Goal: Information Seeking & Learning: Compare options

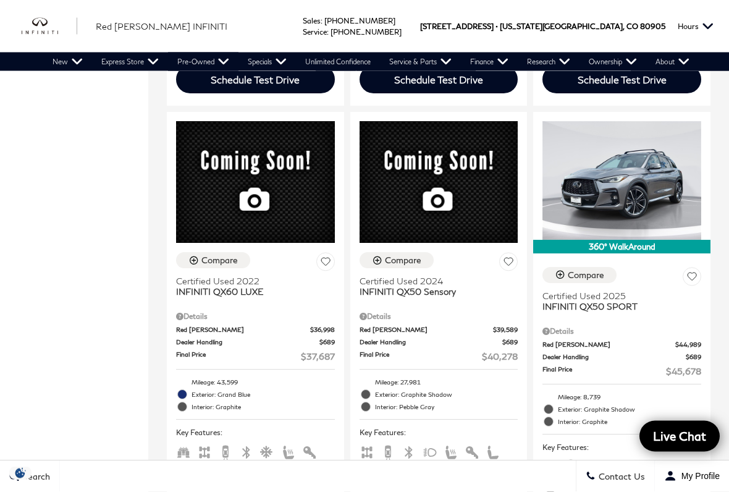
scroll to position [694, 0]
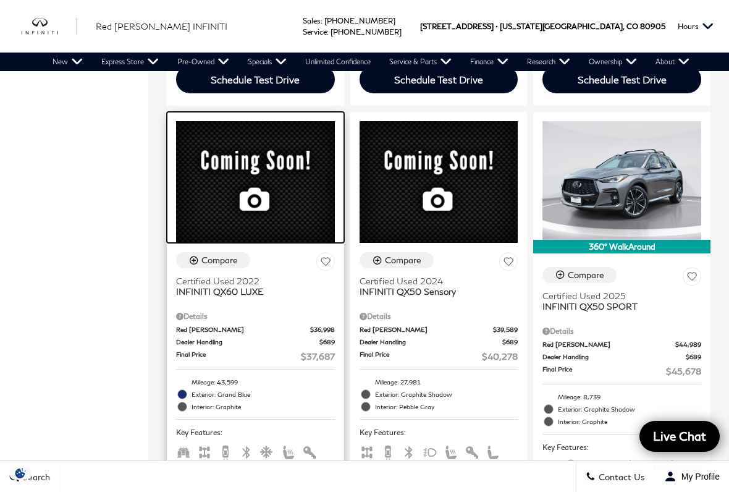
click at [270, 244] on img at bounding box center [255, 182] width 159 height 122
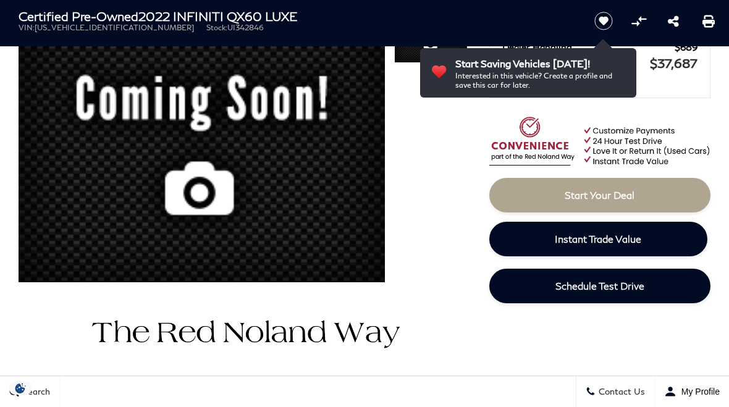
scroll to position [125, 0]
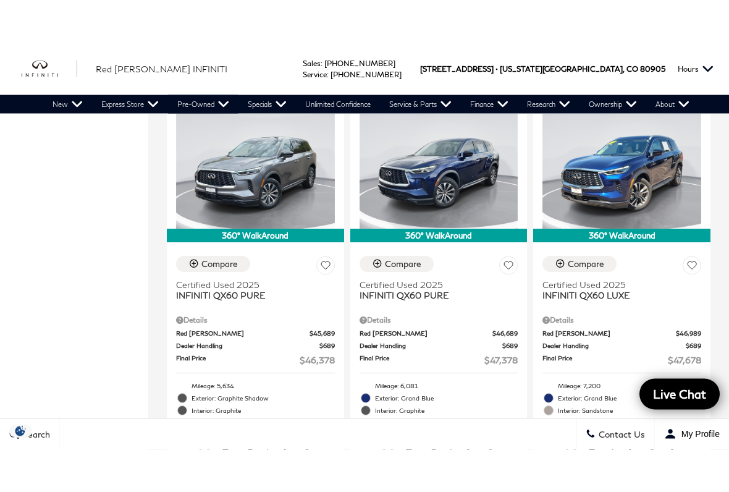
scroll to position [1184, 0]
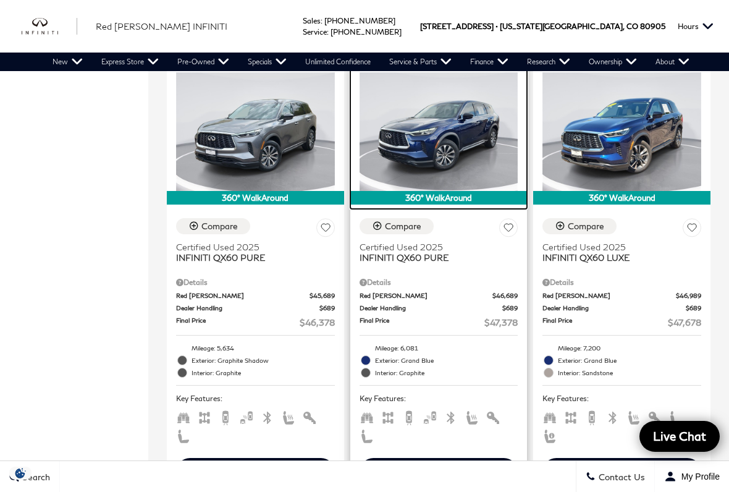
click at [464, 181] on img at bounding box center [439, 131] width 159 height 119
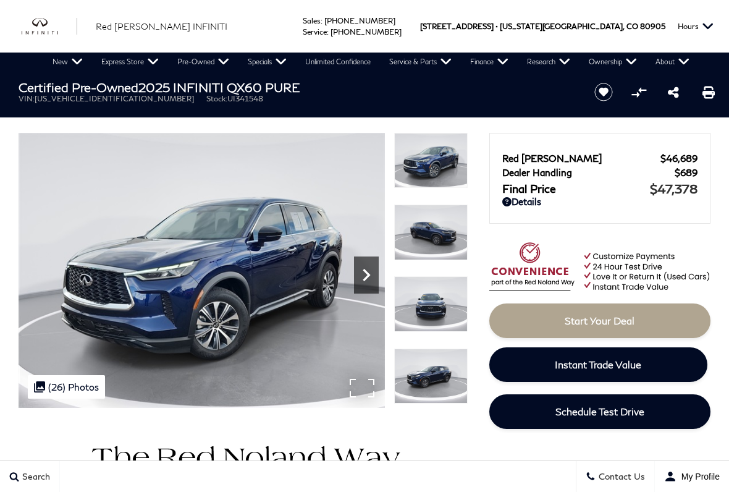
click at [367, 263] on icon "Next" at bounding box center [366, 275] width 25 height 25
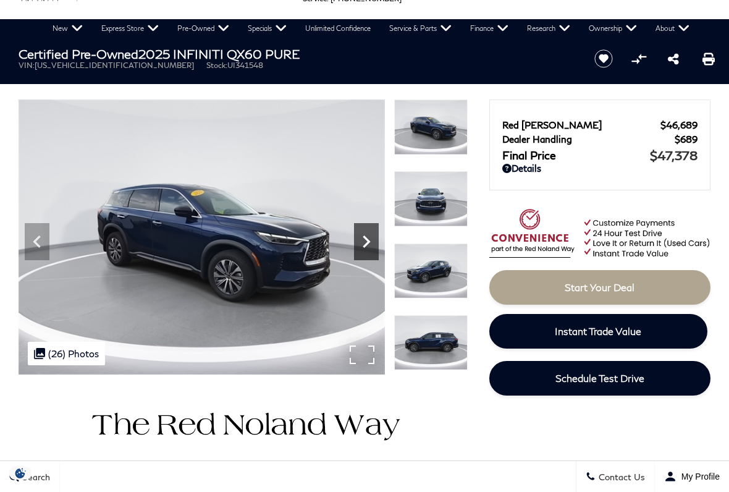
scroll to position [33, 0]
click at [372, 241] on icon "Next" at bounding box center [366, 241] width 25 height 25
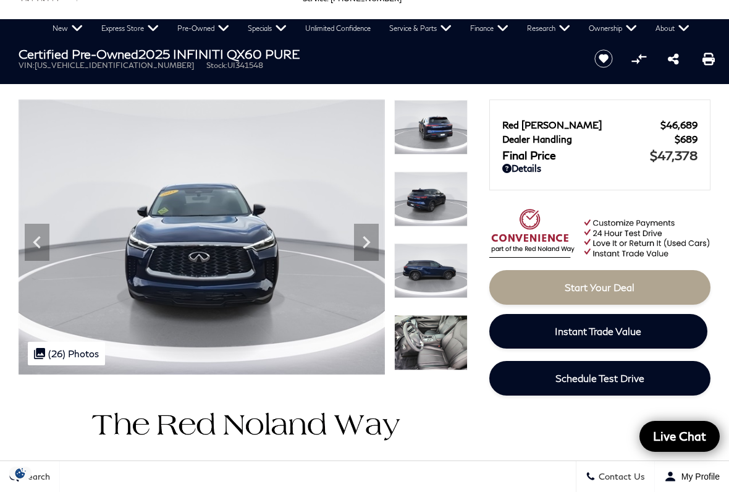
click at [437, 474] on div at bounding box center [431, 487] width 26 height 26
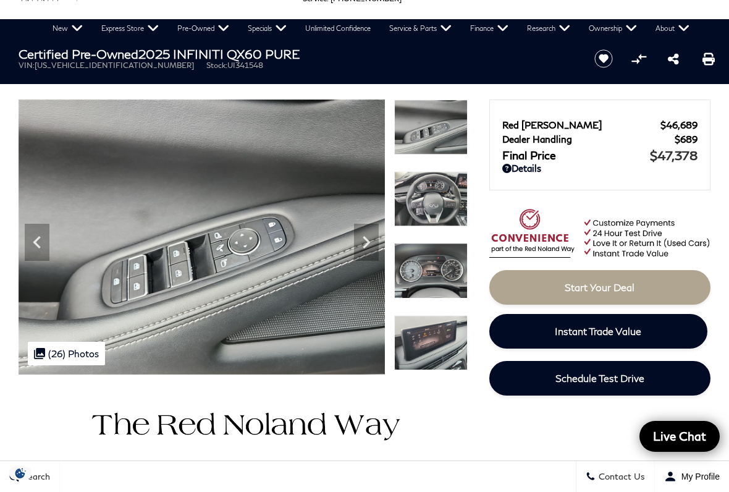
click at [441, 315] on div at bounding box center [431, 351] width 74 height 72
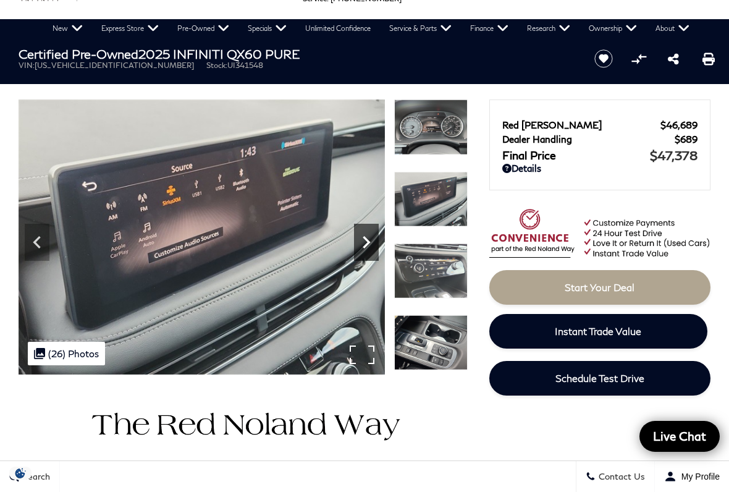
click at [372, 242] on icon "Next" at bounding box center [366, 242] width 25 height 25
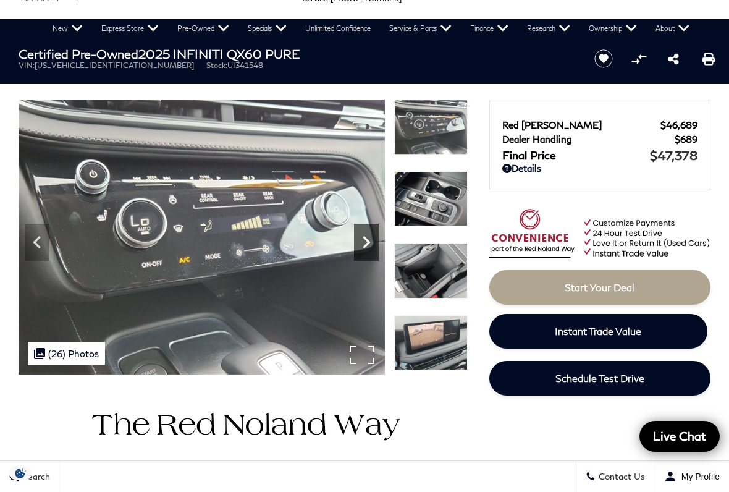
click at [367, 239] on icon "Next" at bounding box center [366, 242] width 7 height 12
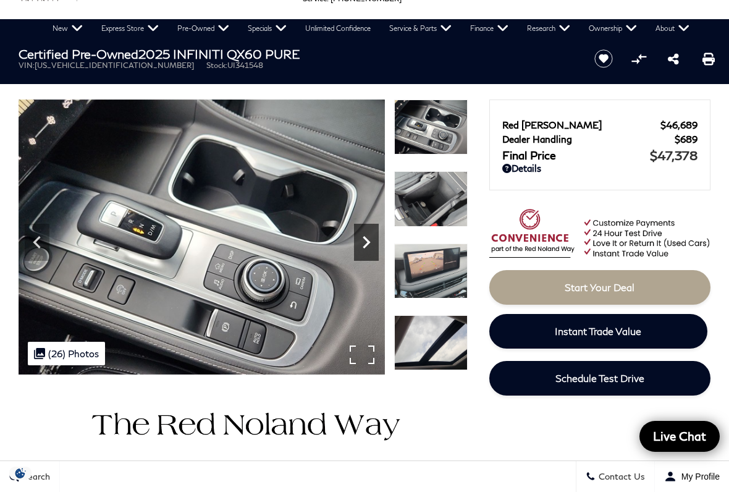
click at [364, 237] on icon "Next" at bounding box center [366, 242] width 7 height 12
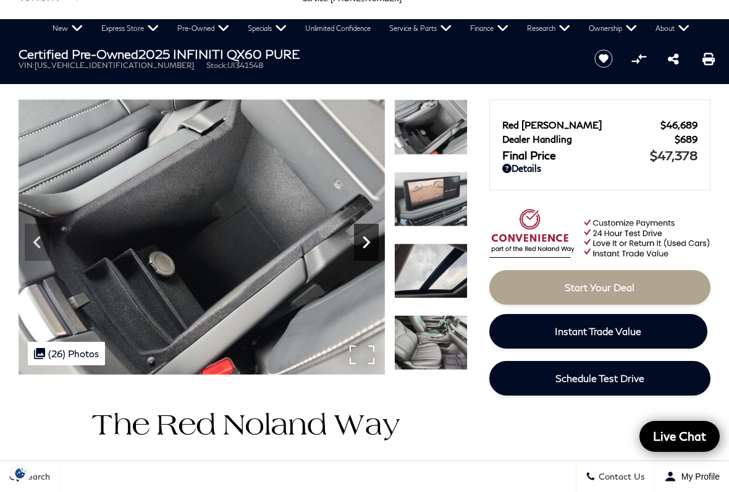
click at [367, 248] on icon "Next" at bounding box center [366, 242] width 25 height 25
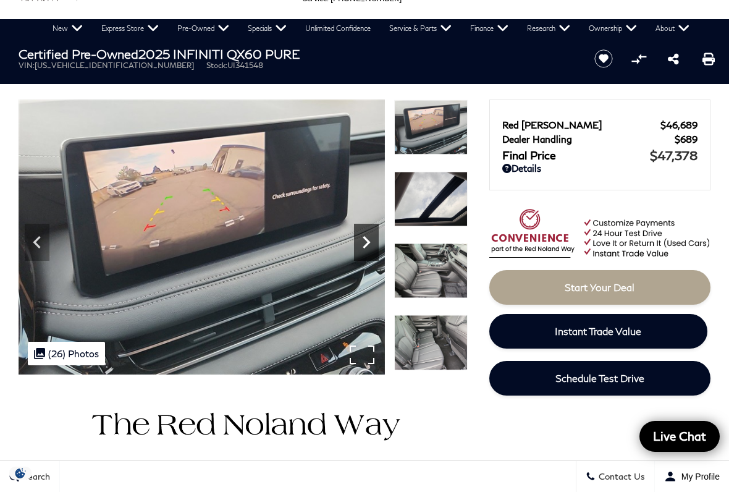
click at [368, 244] on icon "Next" at bounding box center [366, 242] width 7 height 12
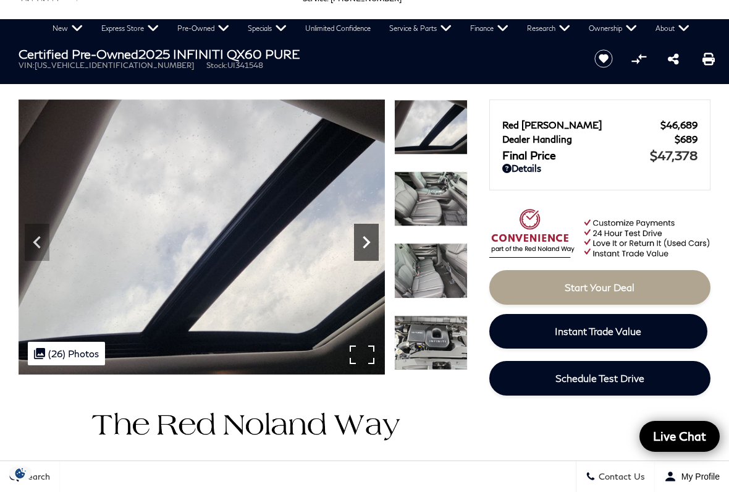
click at [373, 247] on icon "Next" at bounding box center [366, 242] width 25 height 25
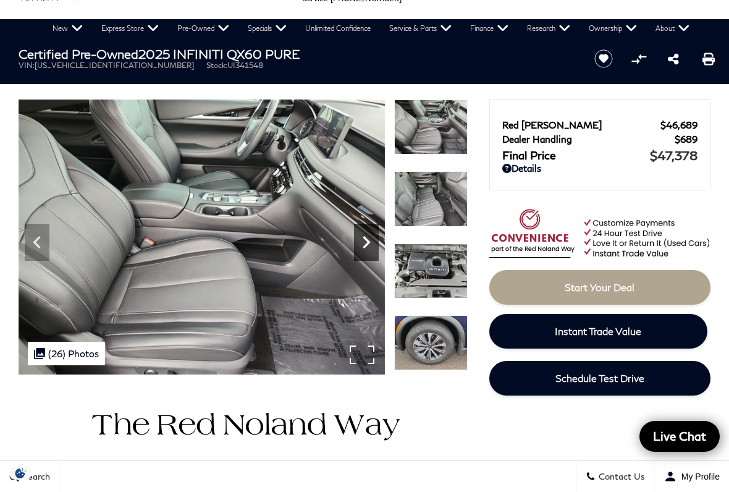
click at [371, 239] on icon "Next" at bounding box center [366, 242] width 25 height 25
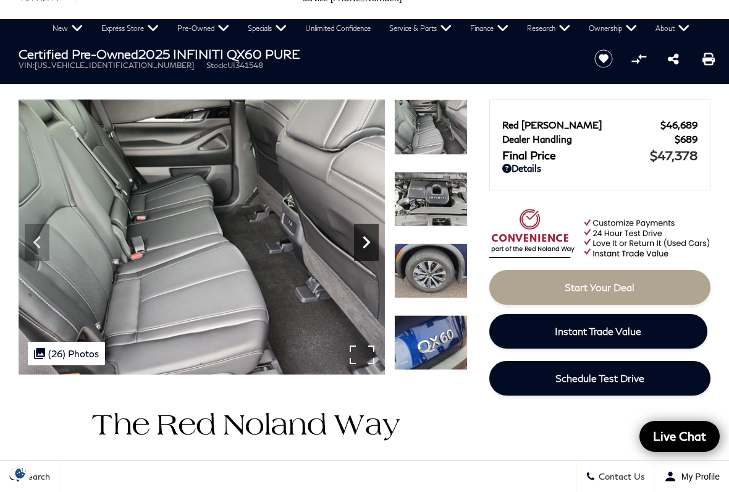
click at [371, 247] on icon "Next" at bounding box center [366, 242] width 25 height 25
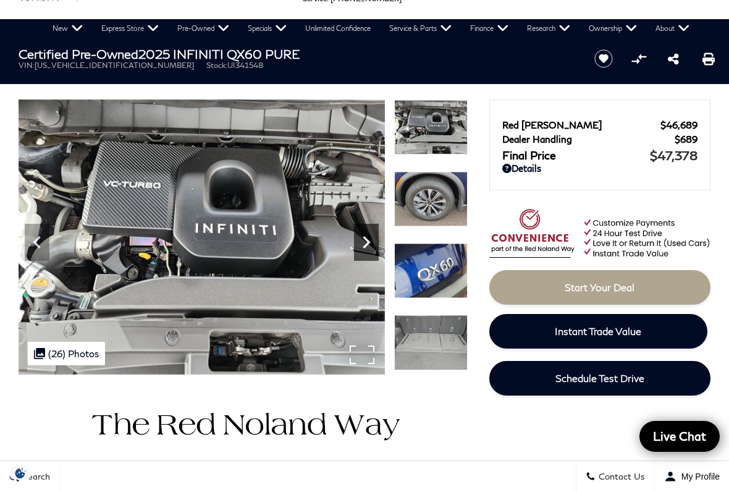
click at [372, 244] on icon "Next" at bounding box center [366, 242] width 25 height 25
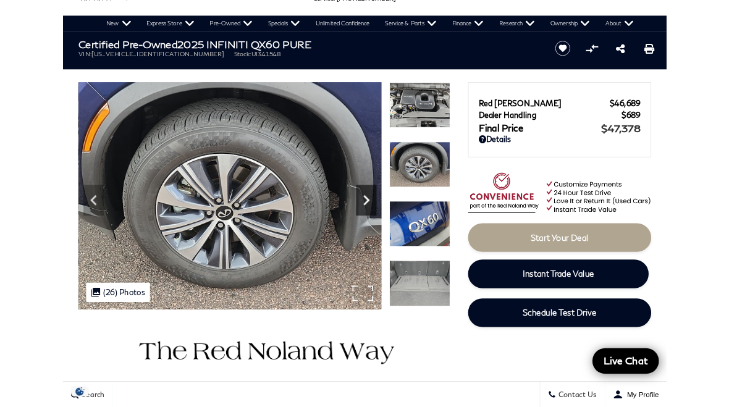
scroll to position [0, 0]
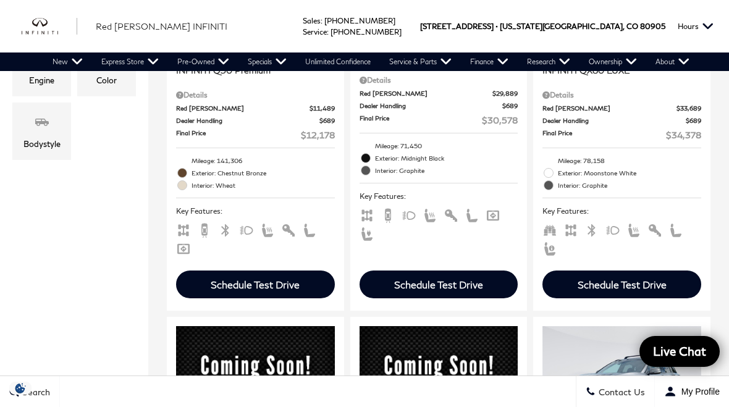
scroll to position [478, 0]
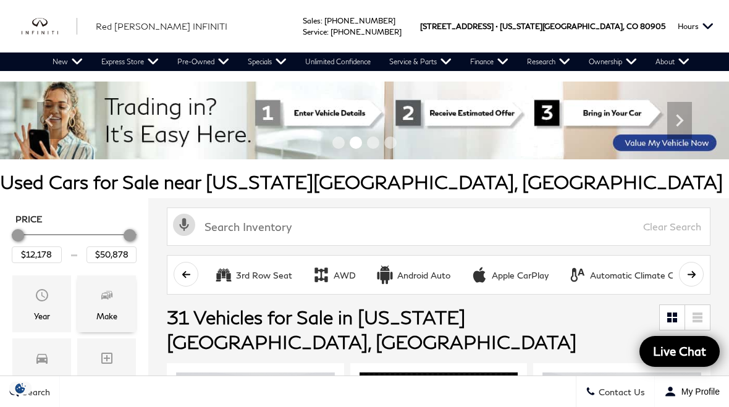
click at [103, 307] on span "Make" at bounding box center [107, 297] width 15 height 25
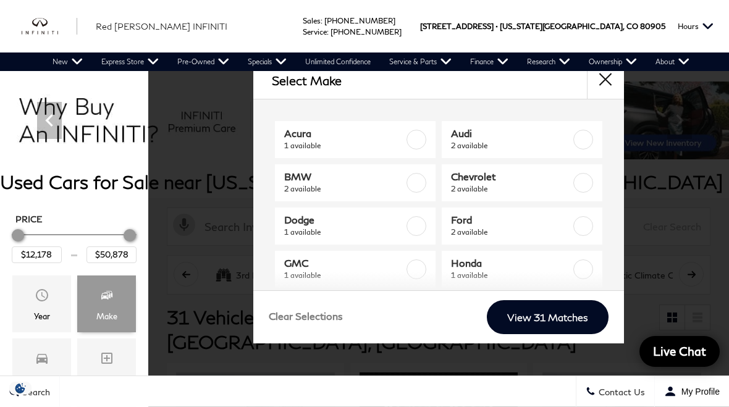
click at [104, 285] on div "Make" at bounding box center [106, 304] width 59 height 57
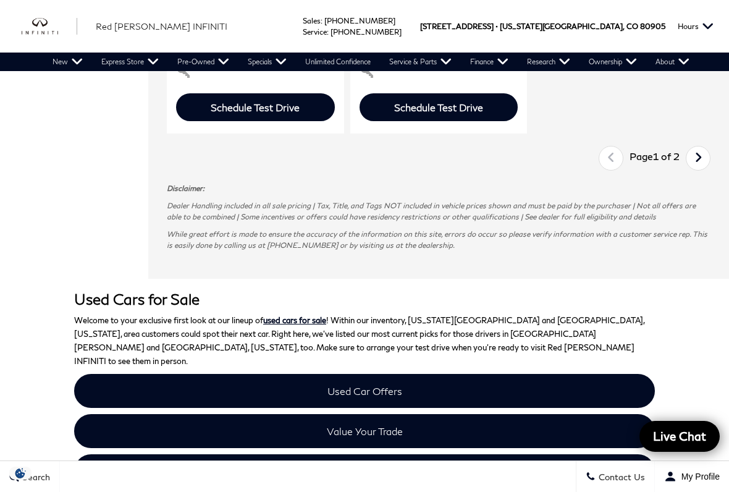
scroll to position [3315, 0]
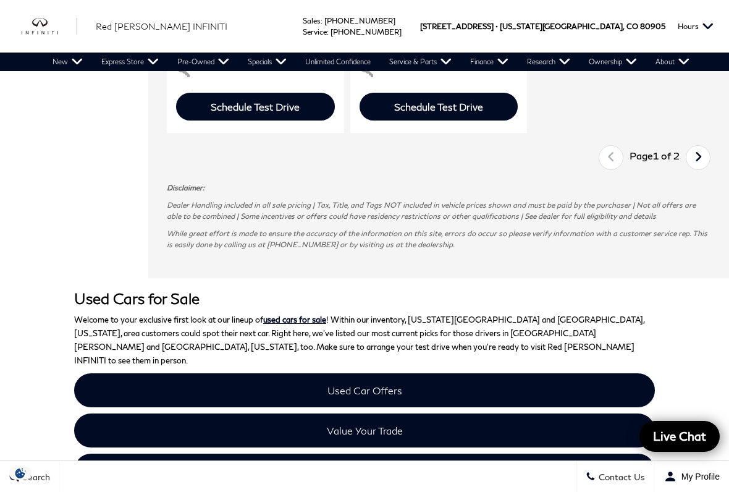
click at [699, 167] on icon "next page" at bounding box center [699, 157] width 8 height 20
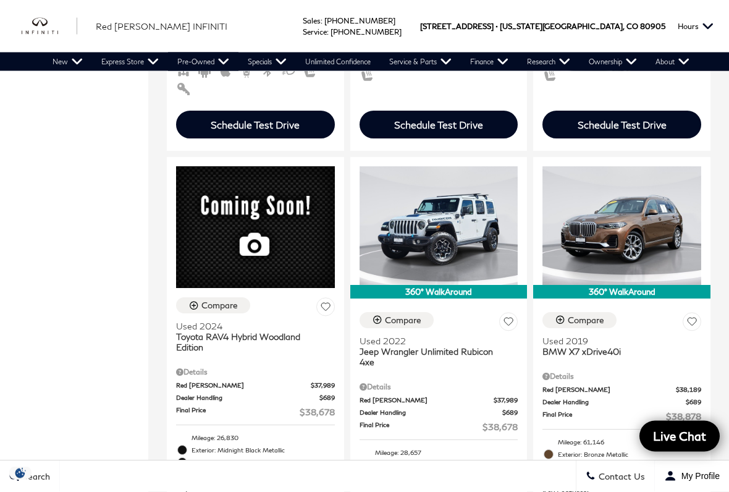
scroll to position [1086, 0]
